Goal: Navigation & Orientation: Find specific page/section

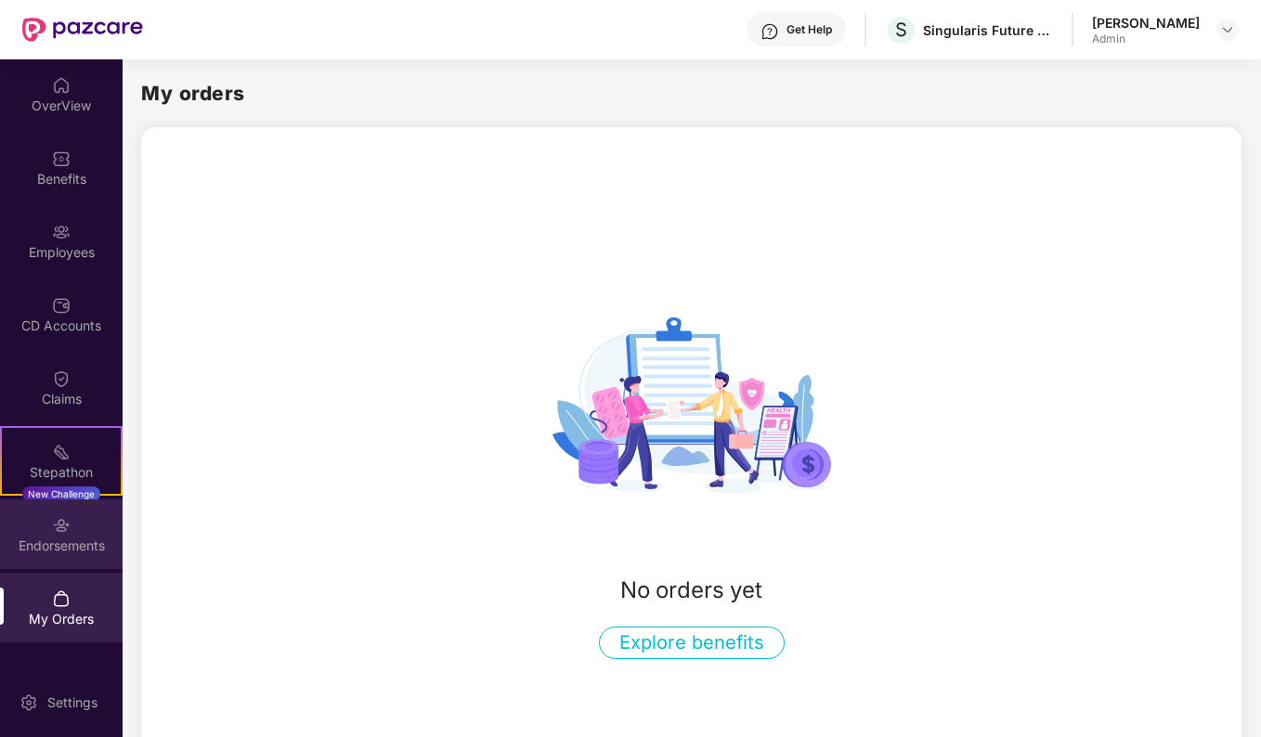
click at [62, 533] on img at bounding box center [61, 525] width 19 height 19
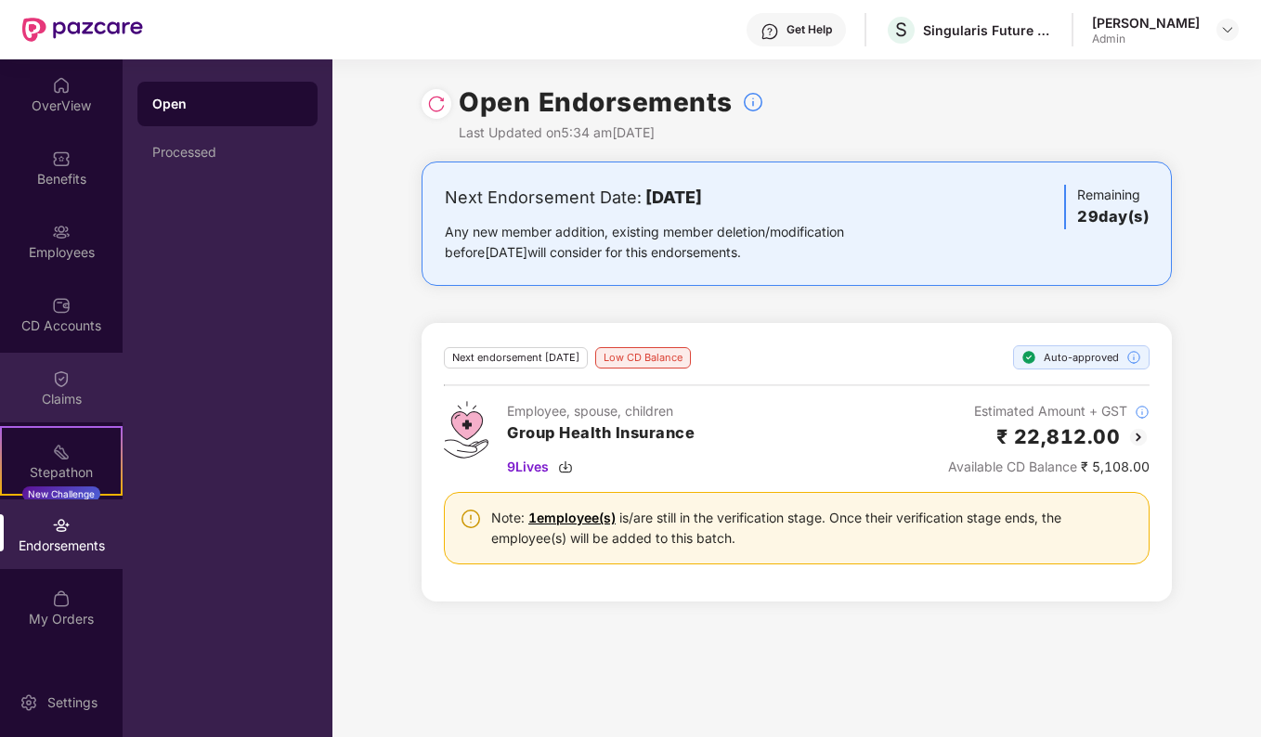
click at [63, 407] on div "Claims" at bounding box center [61, 399] width 123 height 19
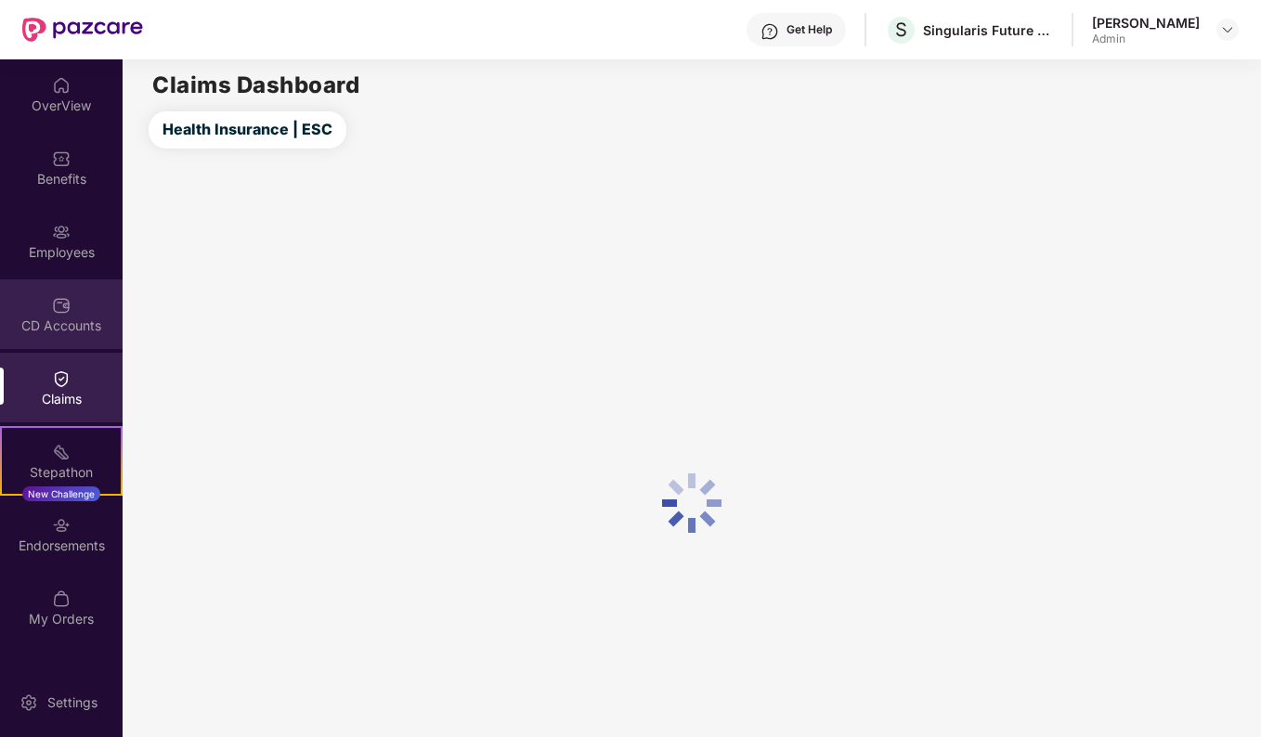
click at [66, 322] on div "CD Accounts" at bounding box center [61, 326] width 123 height 19
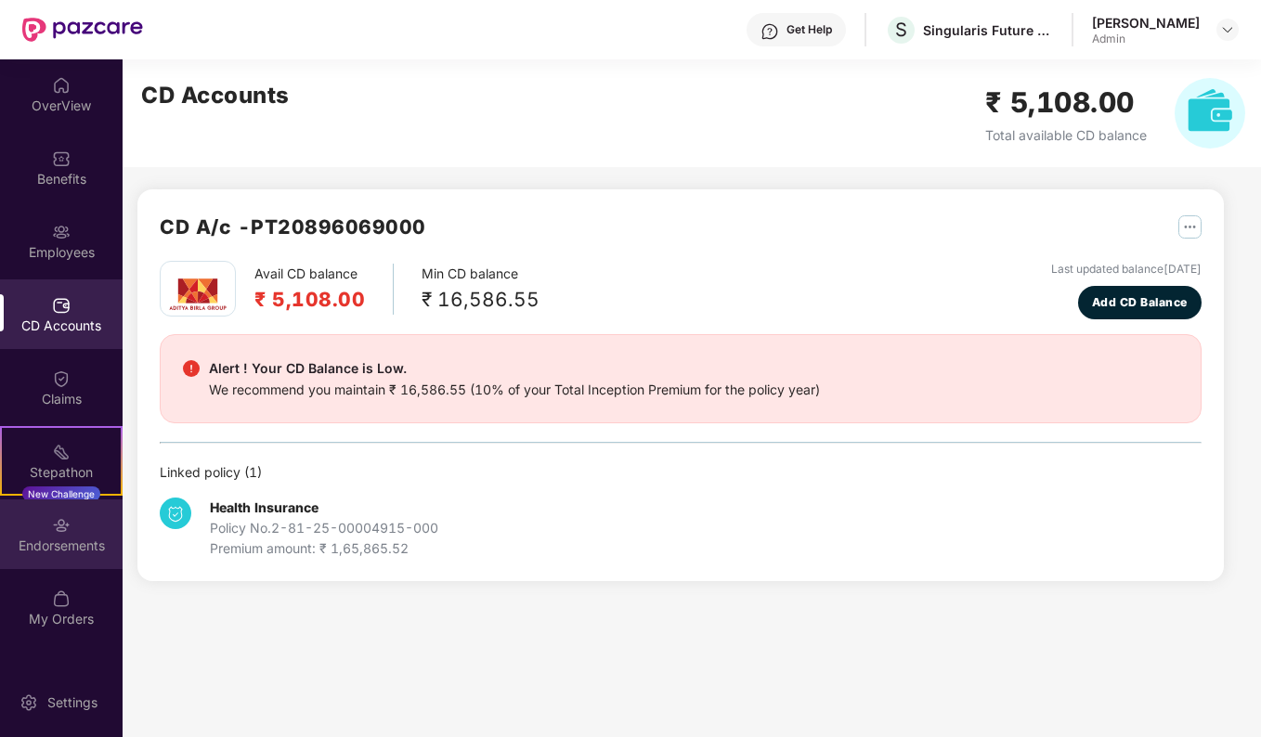
click at [66, 532] on img at bounding box center [61, 525] width 19 height 19
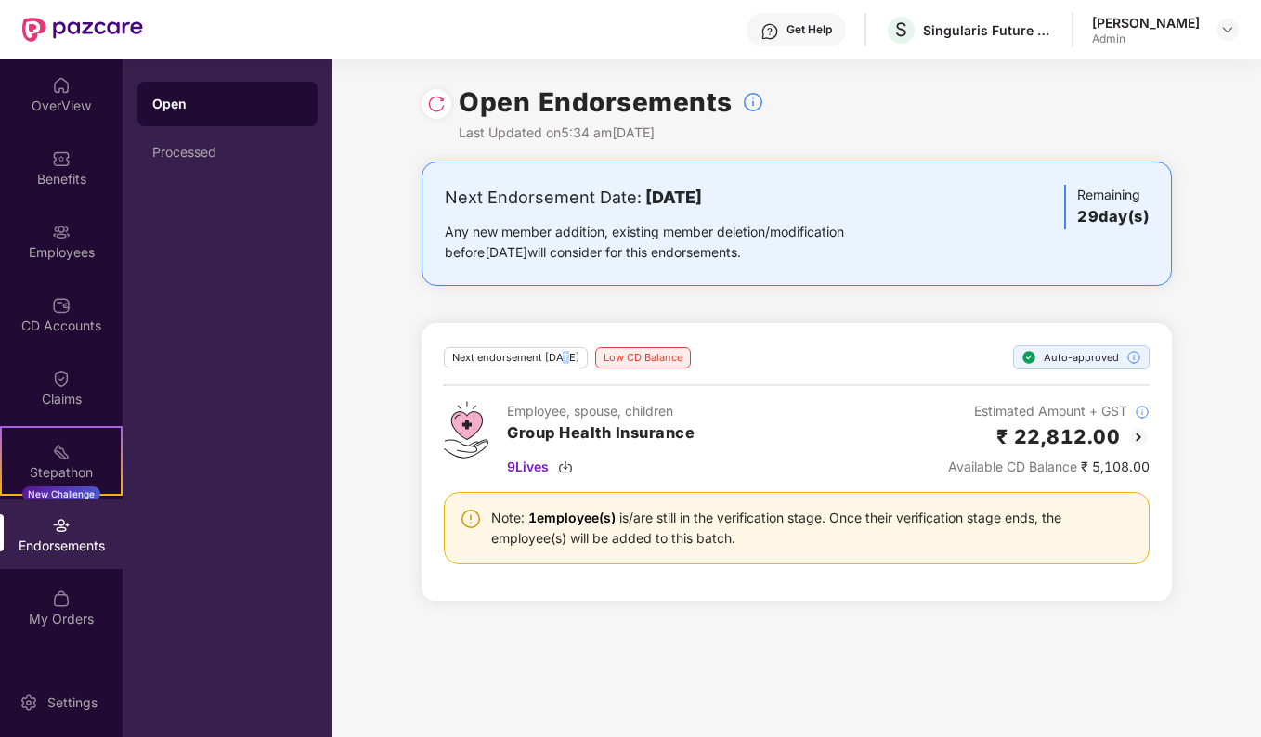
click at [558, 358] on div "Next endorsement in 29 day(s)" at bounding box center [516, 357] width 144 height 21
click at [53, 91] on img at bounding box center [61, 85] width 19 height 19
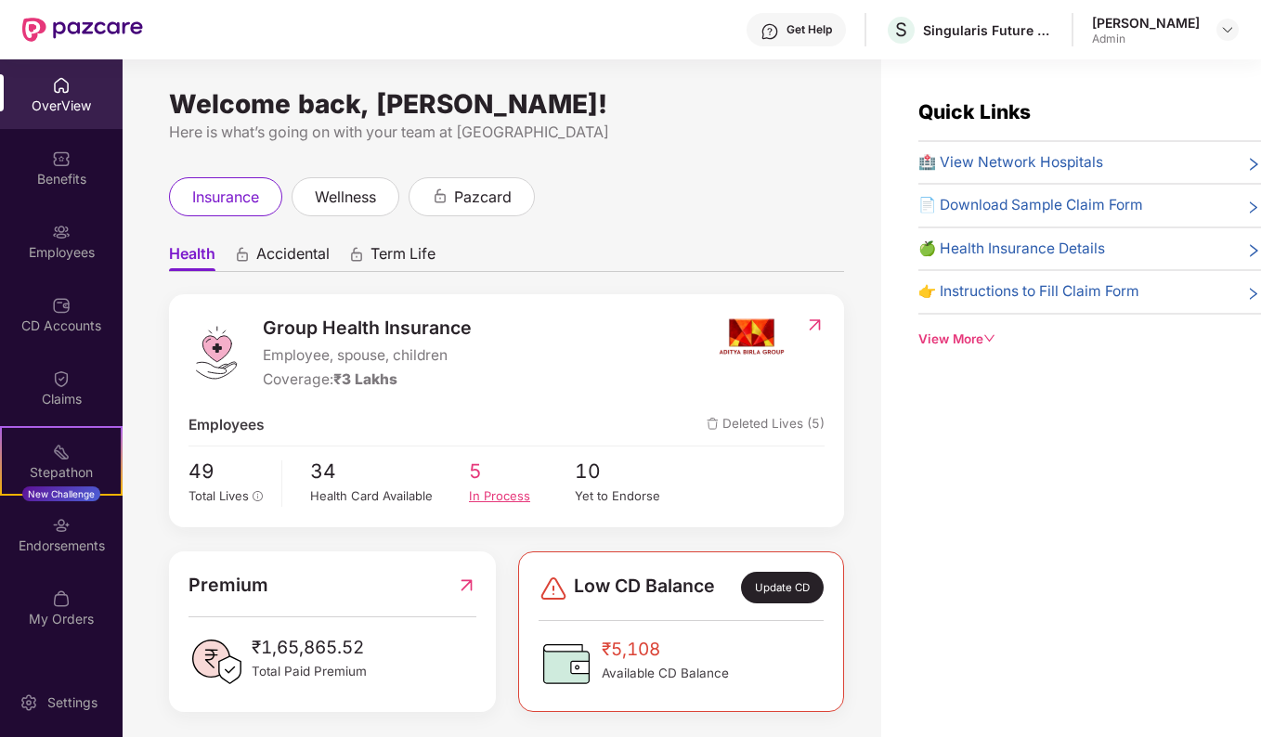
click at [485, 500] on div "In Process" at bounding box center [522, 495] width 106 height 19
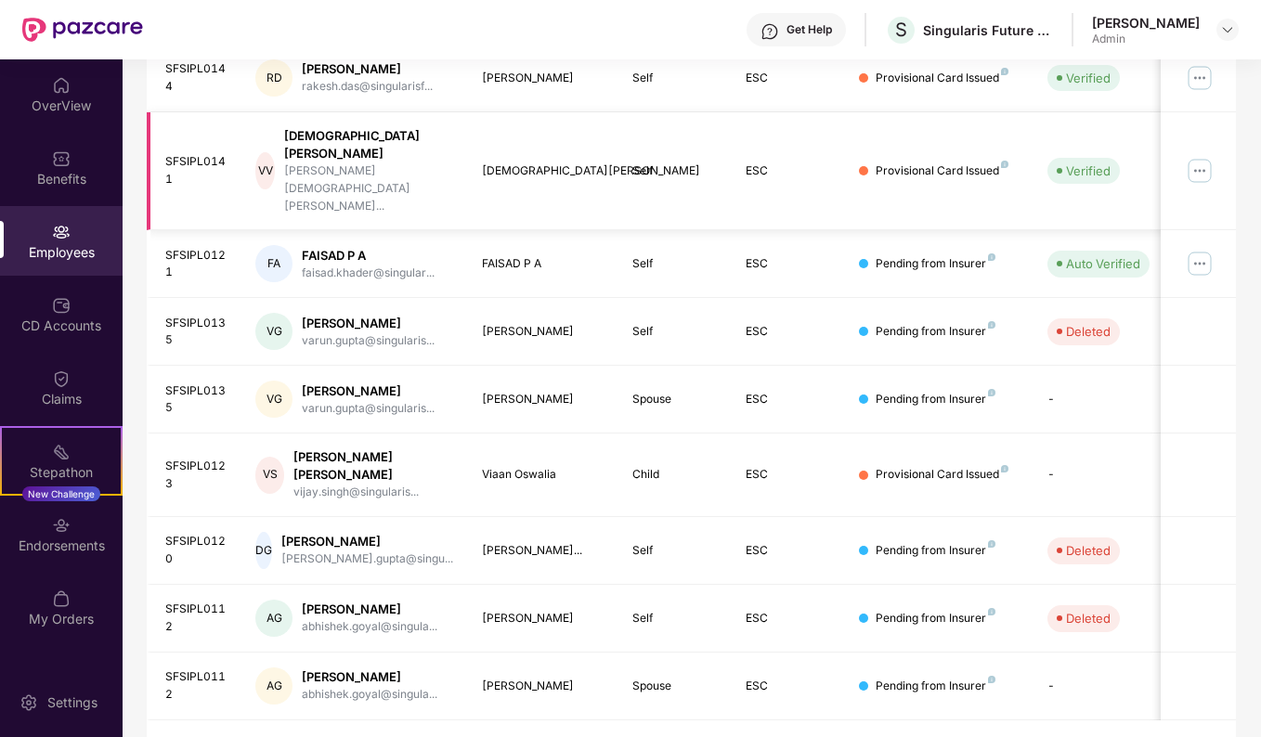
scroll to position [141, 0]
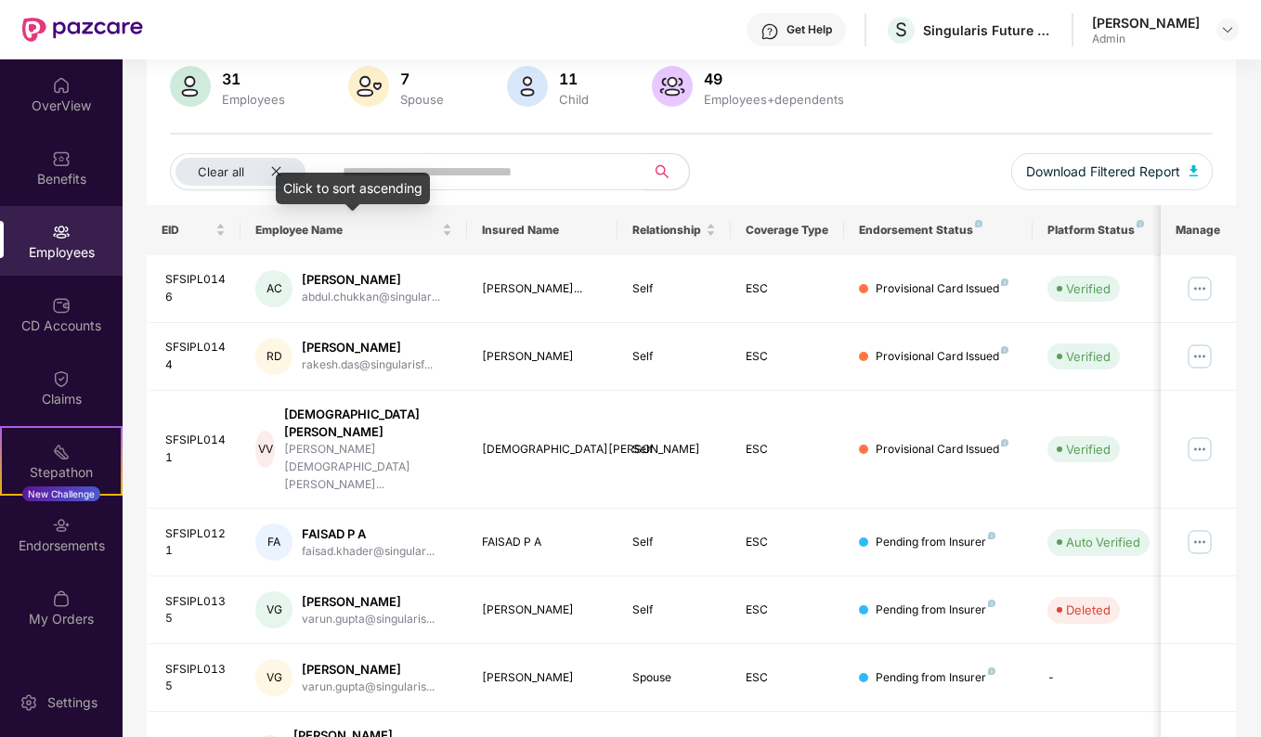
click at [283, 180] on div "Click to sort ascending" at bounding box center [353, 189] width 154 height 32
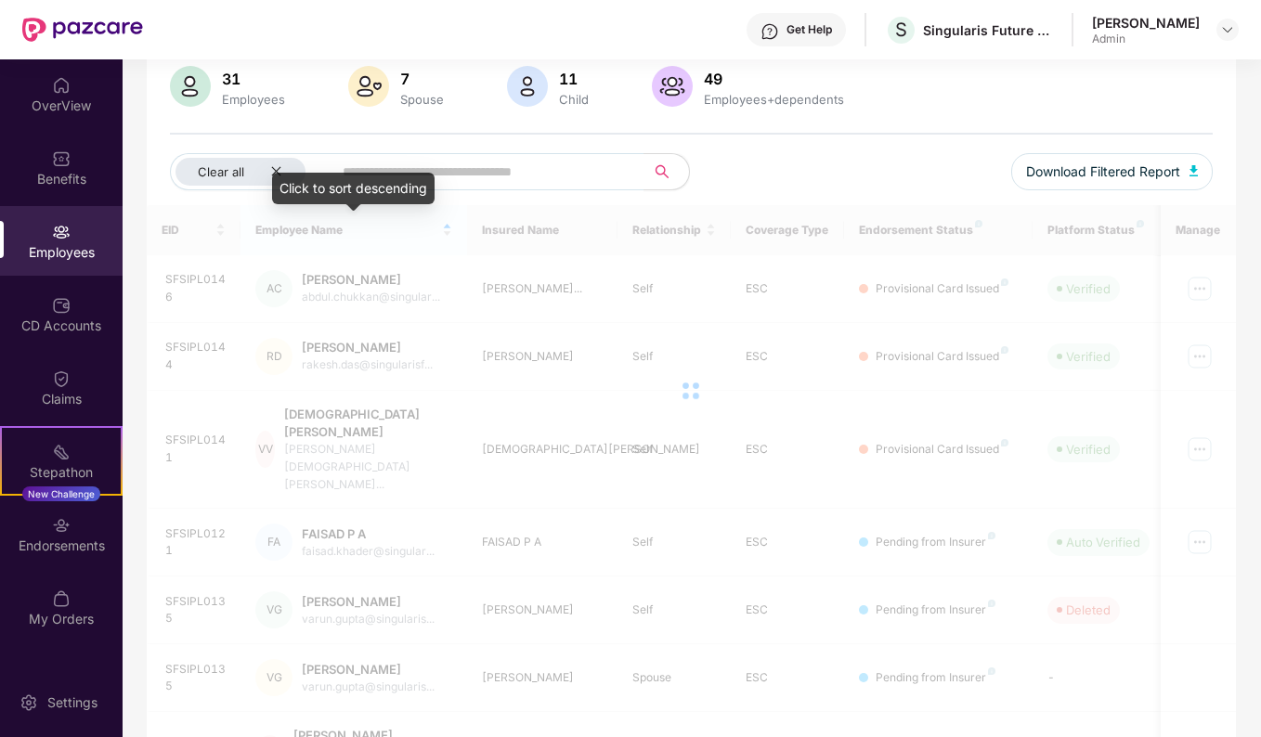
click at [277, 175] on div "Click to sort descending" at bounding box center [353, 189] width 162 height 32
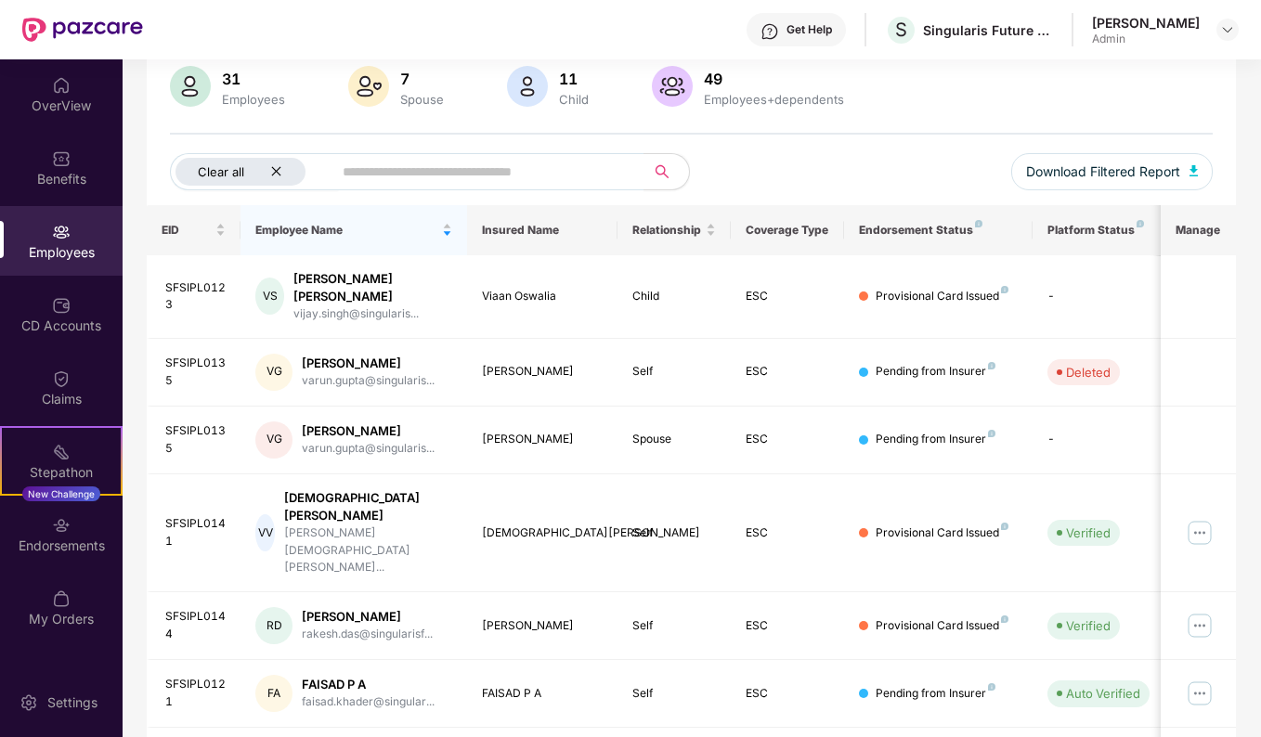
click at [274, 175] on icon "close" at bounding box center [276, 171] width 12 height 12
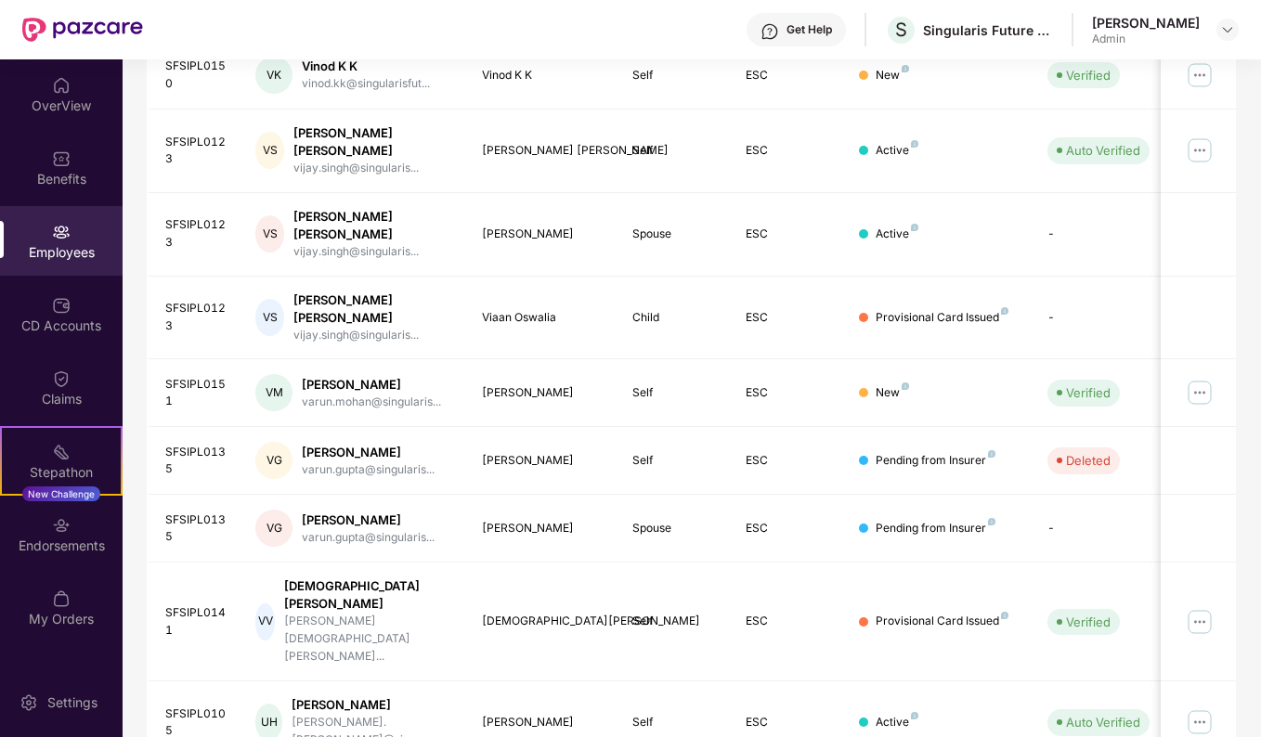
scroll to position [404, 0]
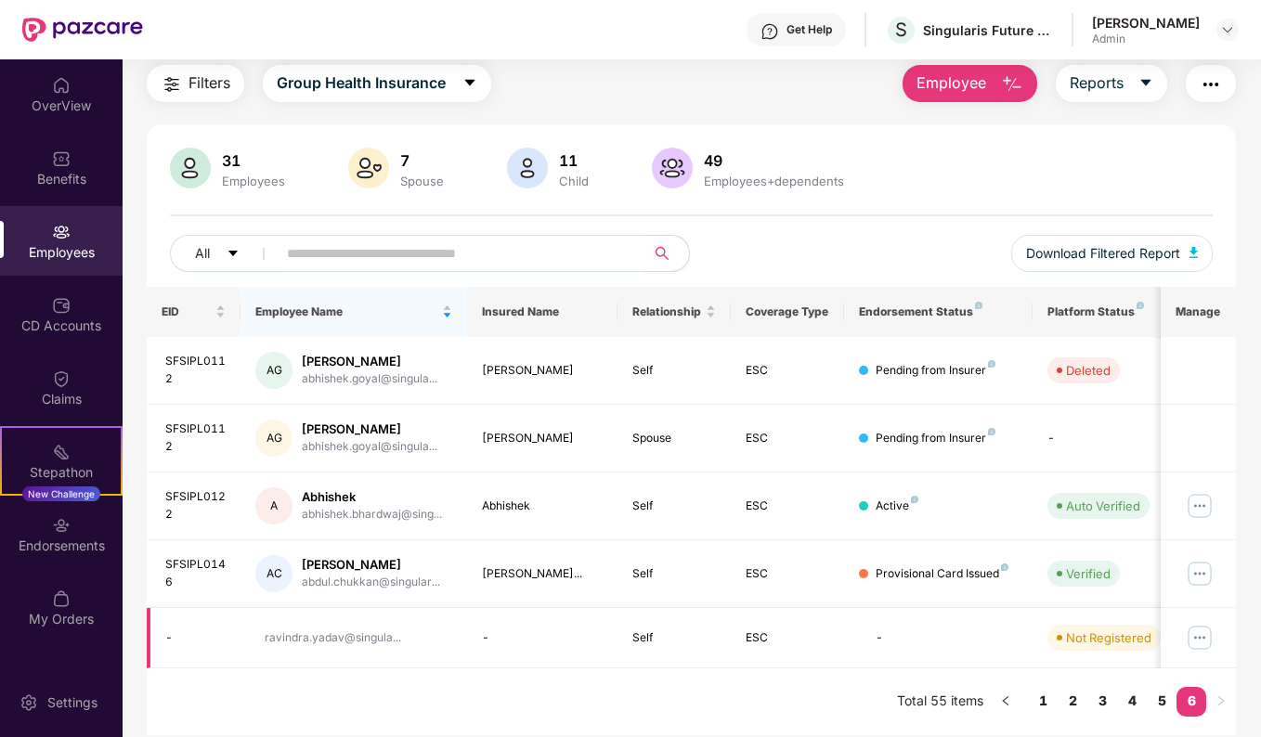
scroll to position [59, 0]
click at [1156, 698] on link "5" at bounding box center [1161, 701] width 30 height 28
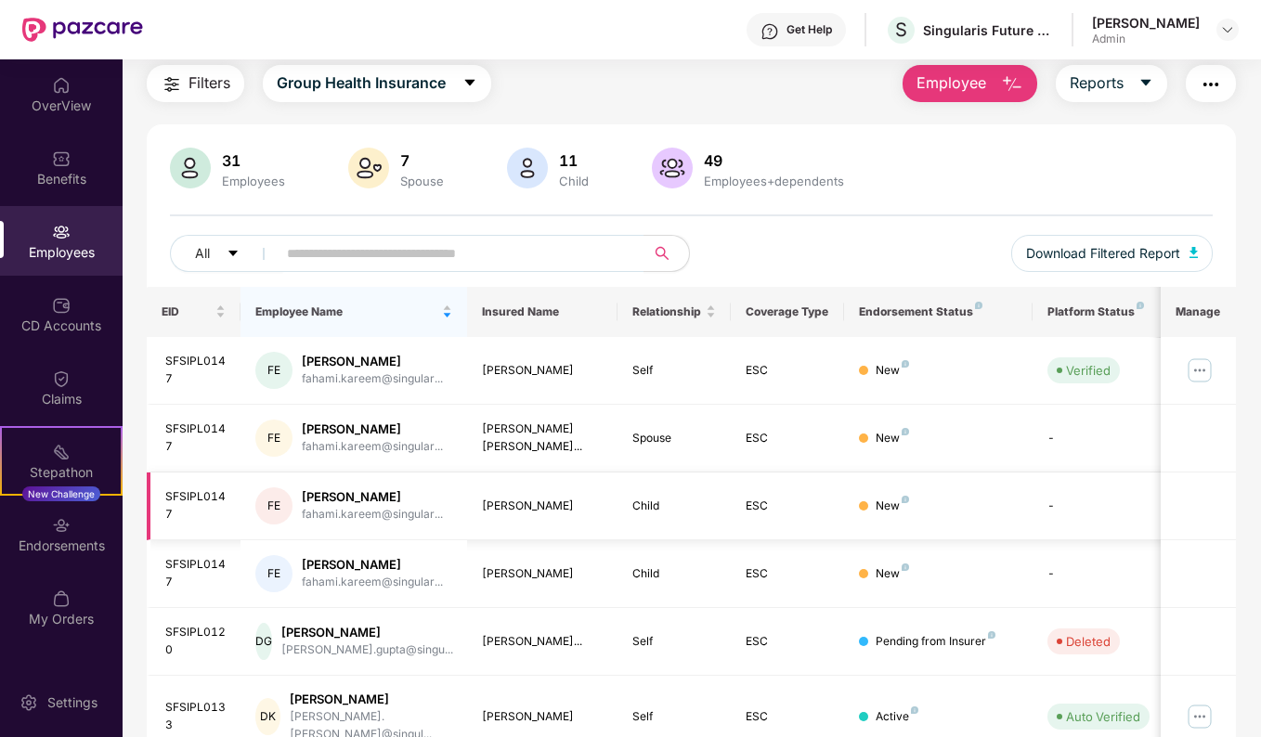
scroll to position [420, 0]
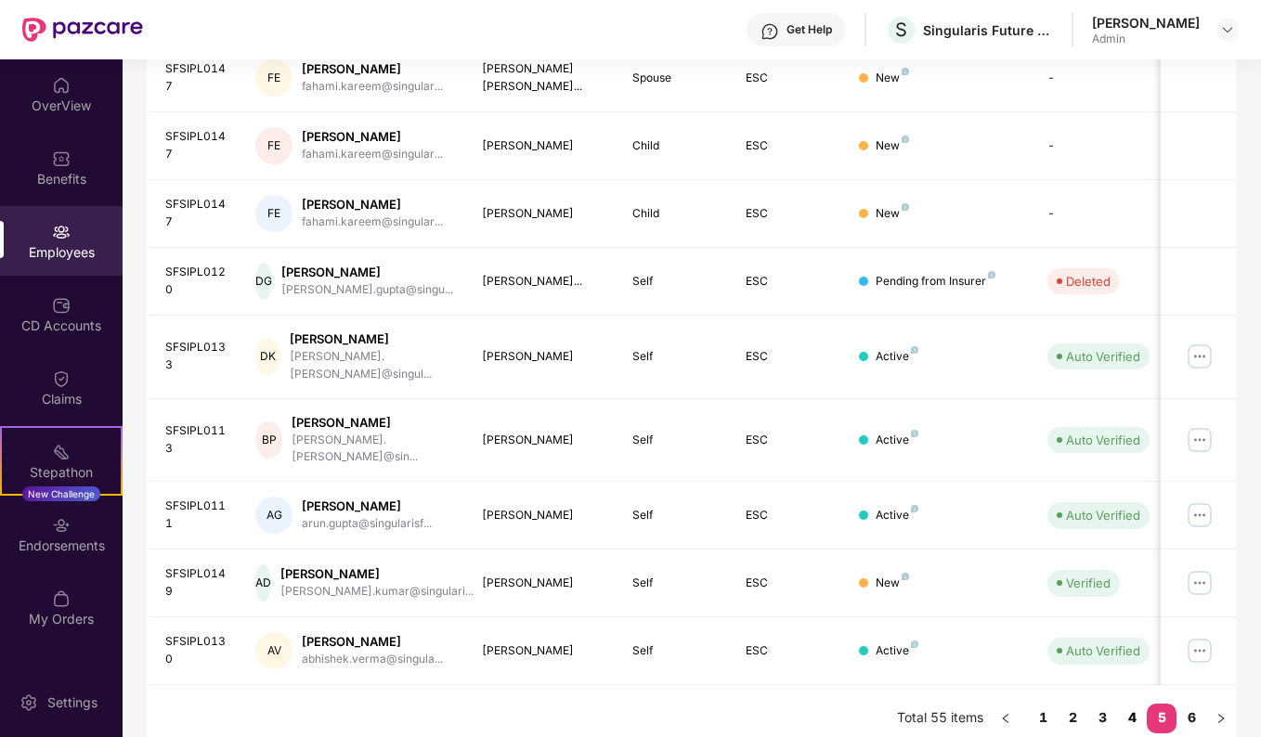
click at [1133, 704] on link "4" at bounding box center [1132, 718] width 30 height 28
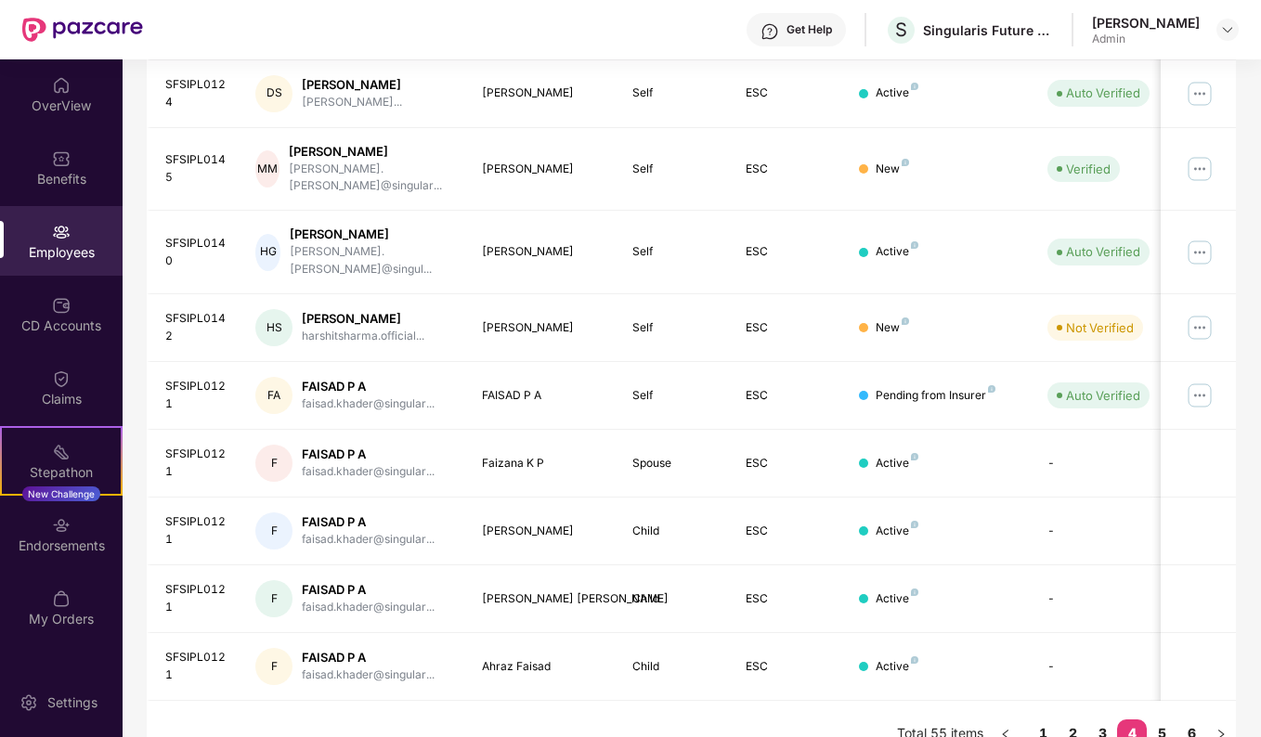
scroll to position [404, 0]
